Goal: Information Seeking & Learning: Find specific fact

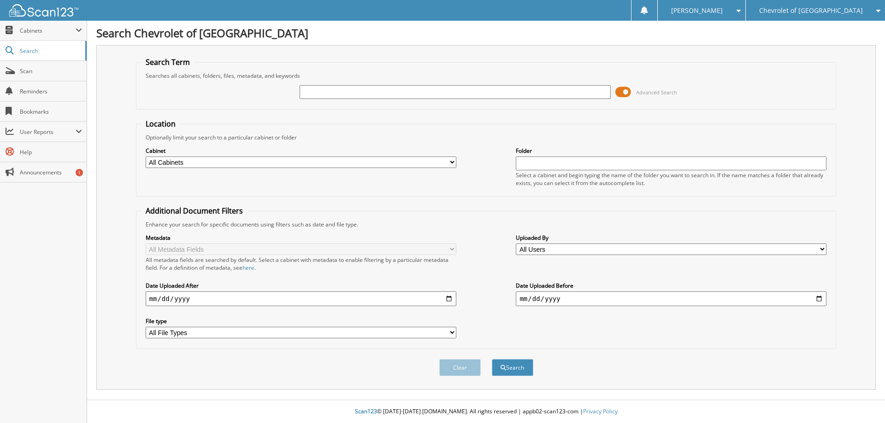
click at [625, 88] on span at bounding box center [623, 92] width 16 height 14
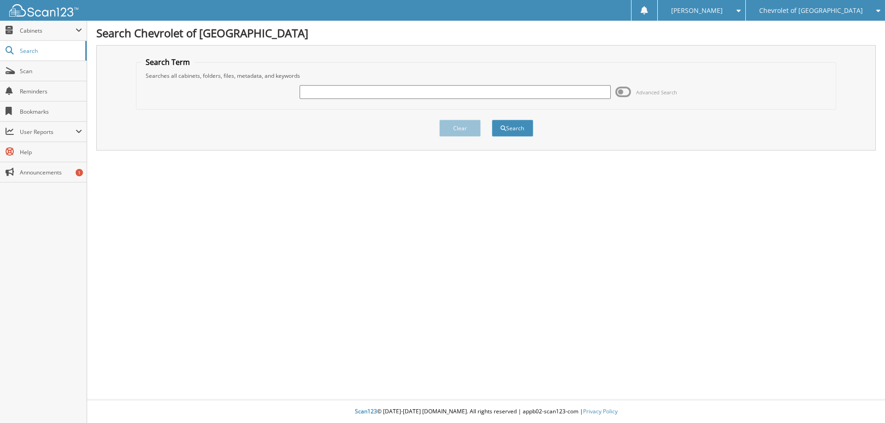
click at [412, 91] on input "text" at bounding box center [454, 92] width 310 height 14
type input "p8165a"
click at [514, 126] on button "Search" at bounding box center [512, 128] width 41 height 17
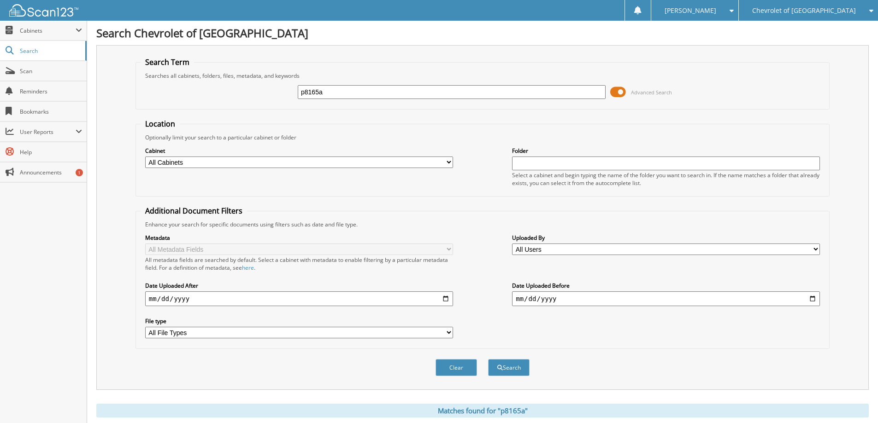
click at [621, 90] on span at bounding box center [618, 92] width 16 height 14
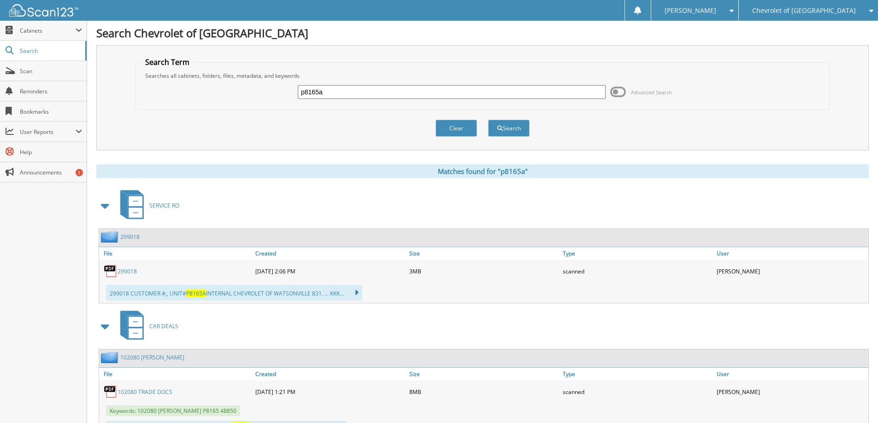
click at [127, 267] on div "299018" at bounding box center [176, 271] width 154 height 18
click at [130, 270] on link "299018" at bounding box center [126, 272] width 19 height 8
